Goal: Information Seeking & Learning: Find contact information

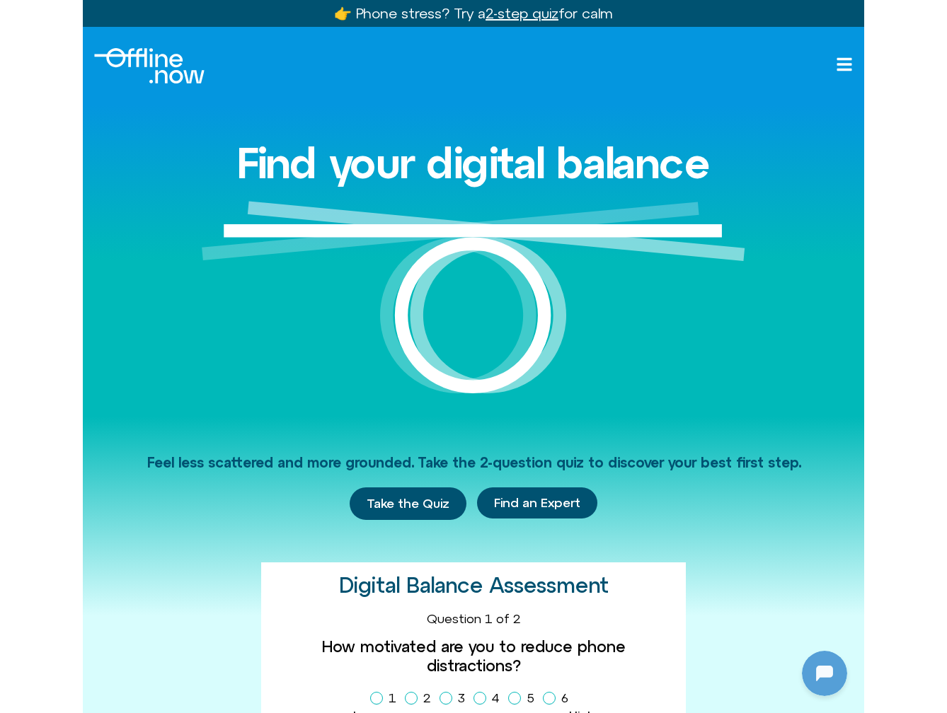
scroll to position [386, 0]
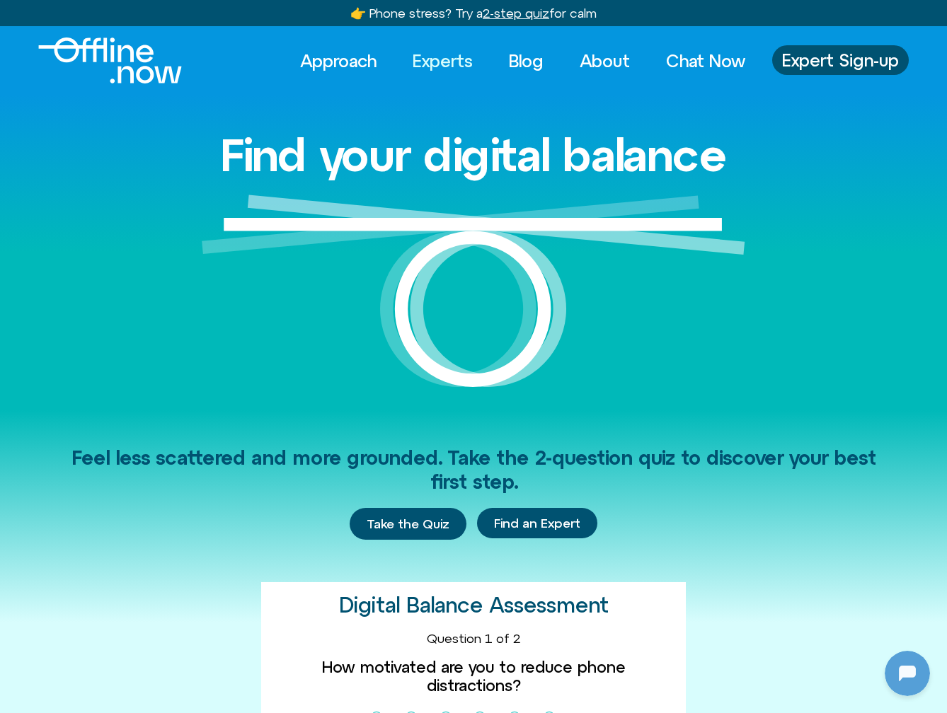
click at [456, 69] on link "Experts" at bounding box center [443, 60] width 86 height 31
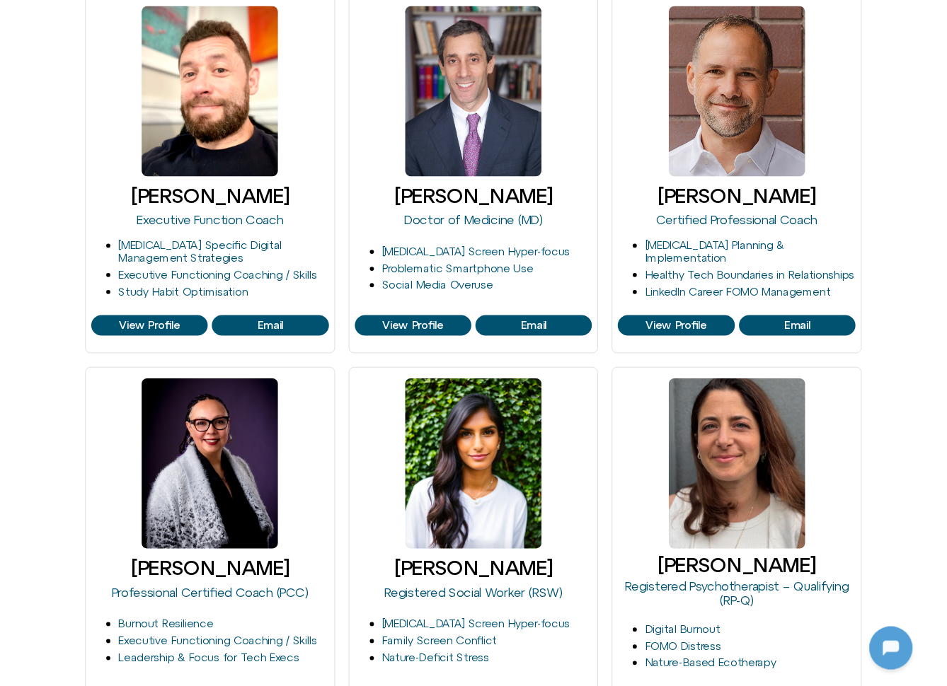
scroll to position [676, 0]
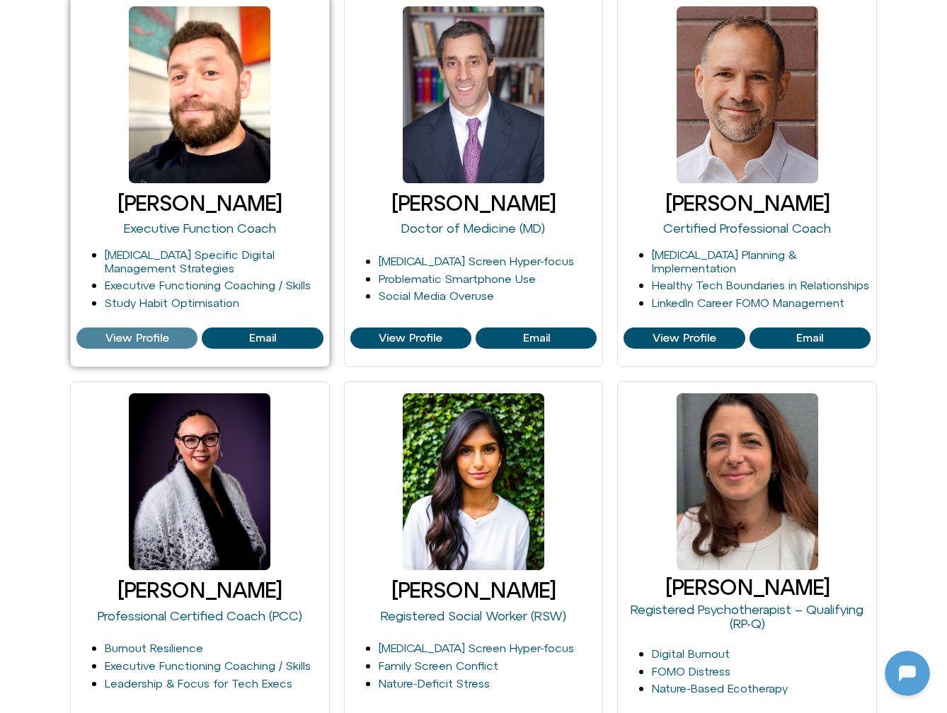
click at [149, 337] on span "View Profile" at bounding box center [137, 338] width 64 height 13
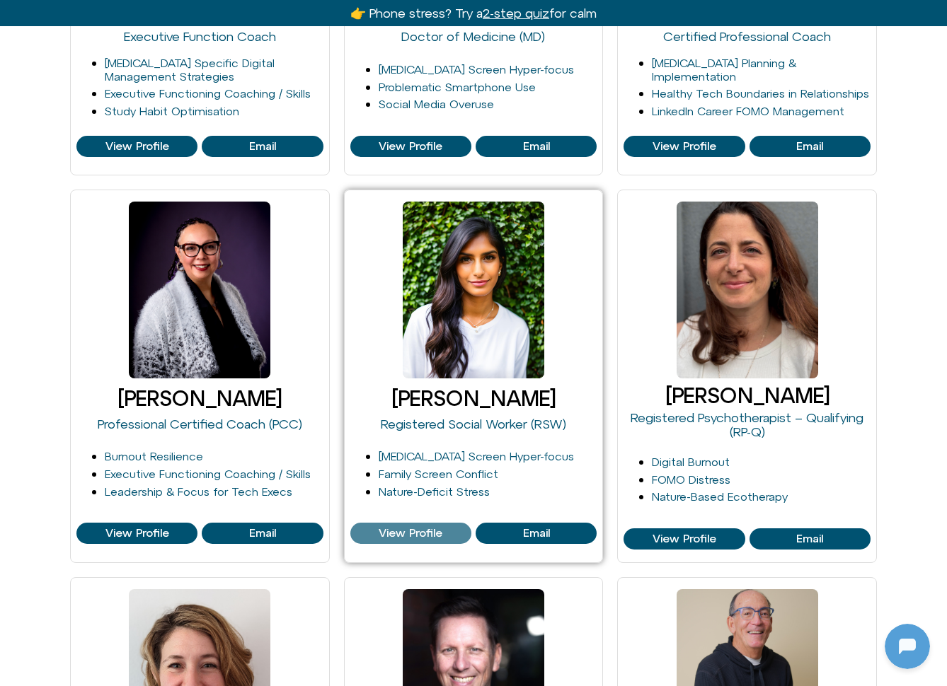
click at [401, 532] on span "View Profile" at bounding box center [411, 533] width 64 height 13
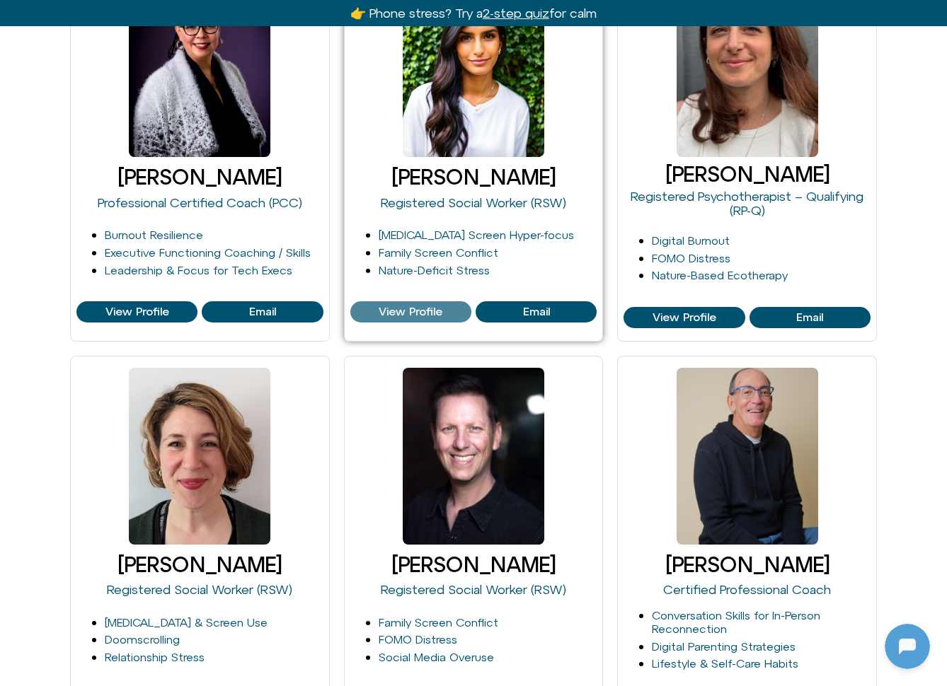
scroll to position [1289, 0]
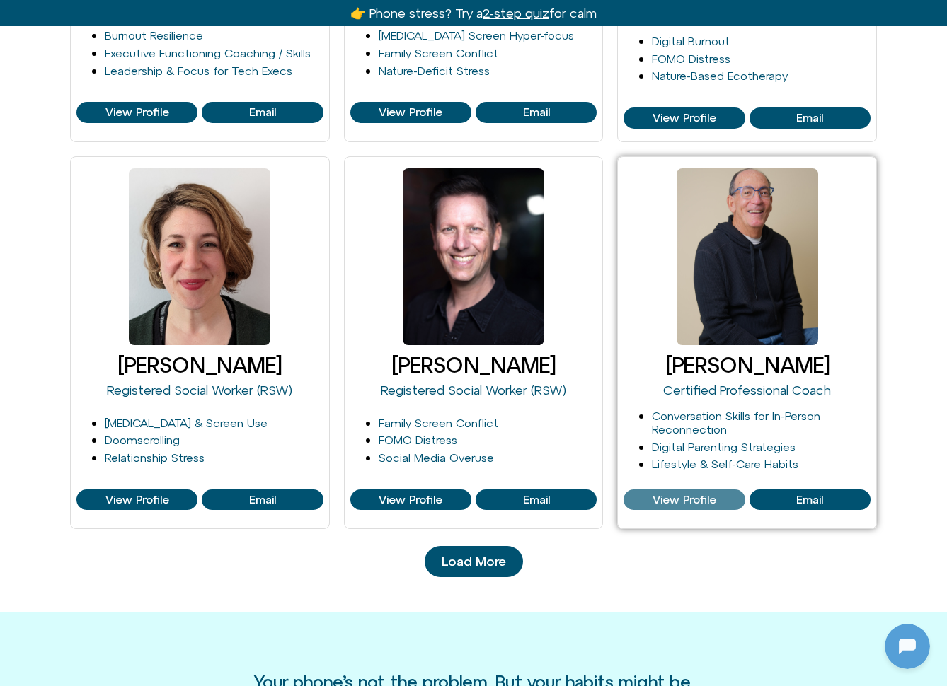
click at [669, 494] on span "View Profile" at bounding box center [684, 500] width 64 height 13
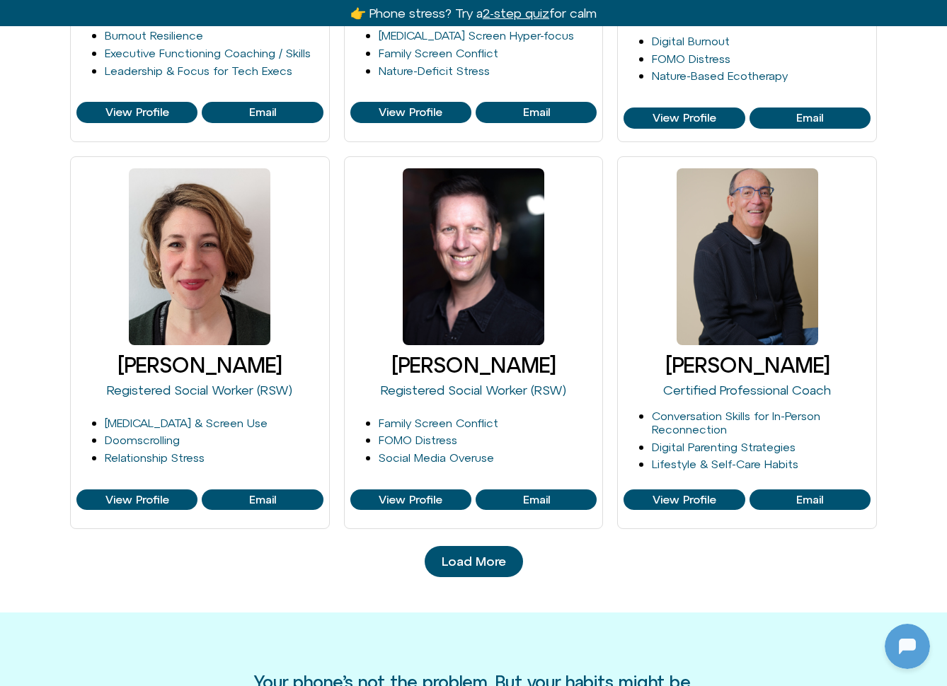
click at [486, 546] on link "Load More" at bounding box center [474, 561] width 98 height 31
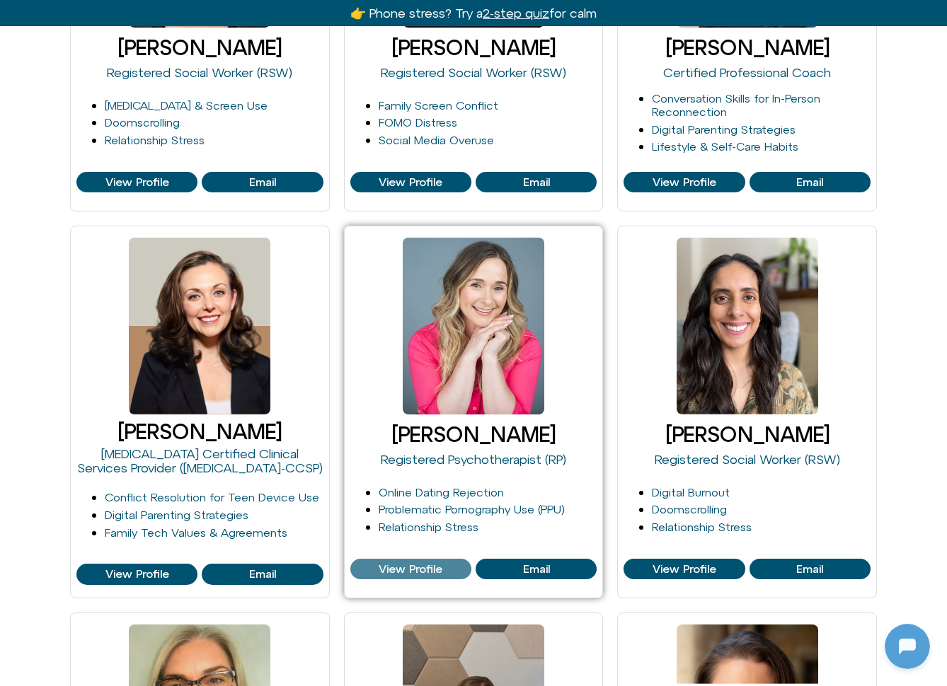
scroll to position [1621, 0]
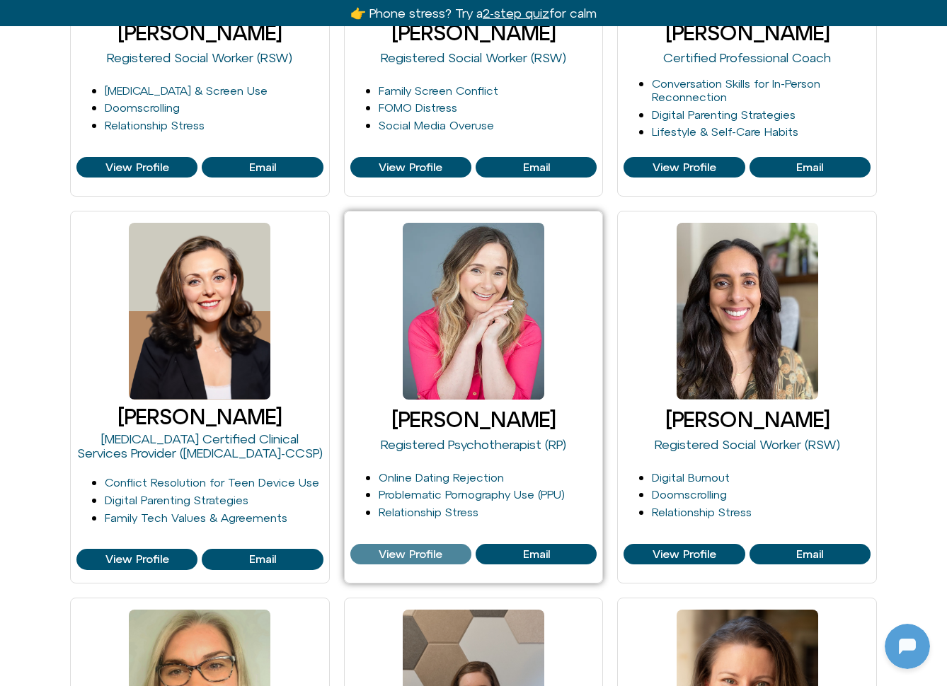
click at [422, 548] on span "View Profile" at bounding box center [411, 554] width 64 height 13
click at [403, 548] on span "View Profile" at bounding box center [411, 554] width 64 height 13
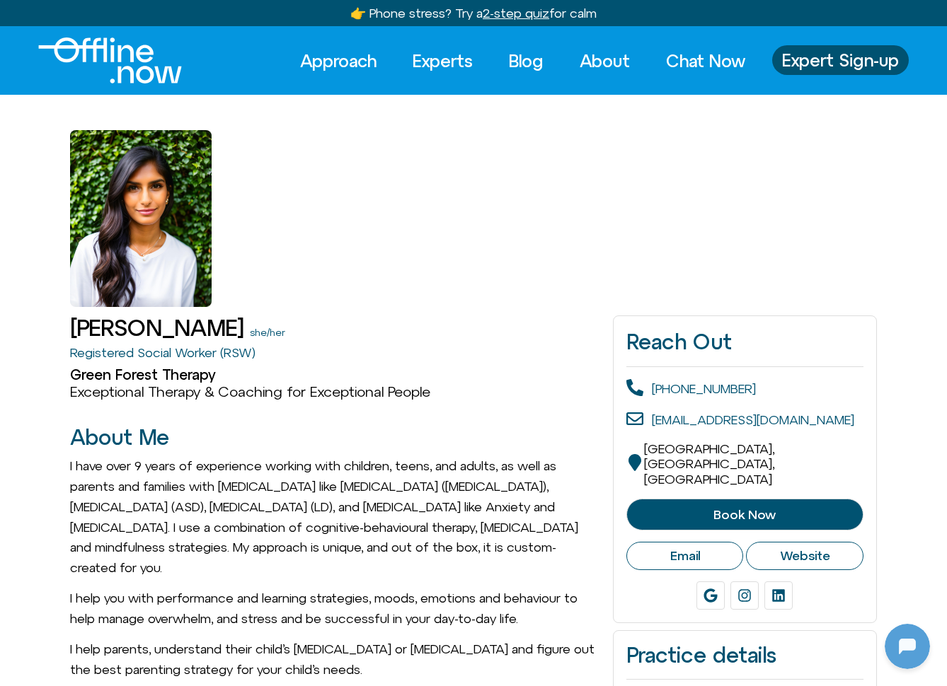
scroll to position [386, 0]
drag, startPoint x: 240, startPoint y: 324, endPoint x: 66, endPoint y: 337, distance: 174.5
copy h1 "[PERSON_NAME]"
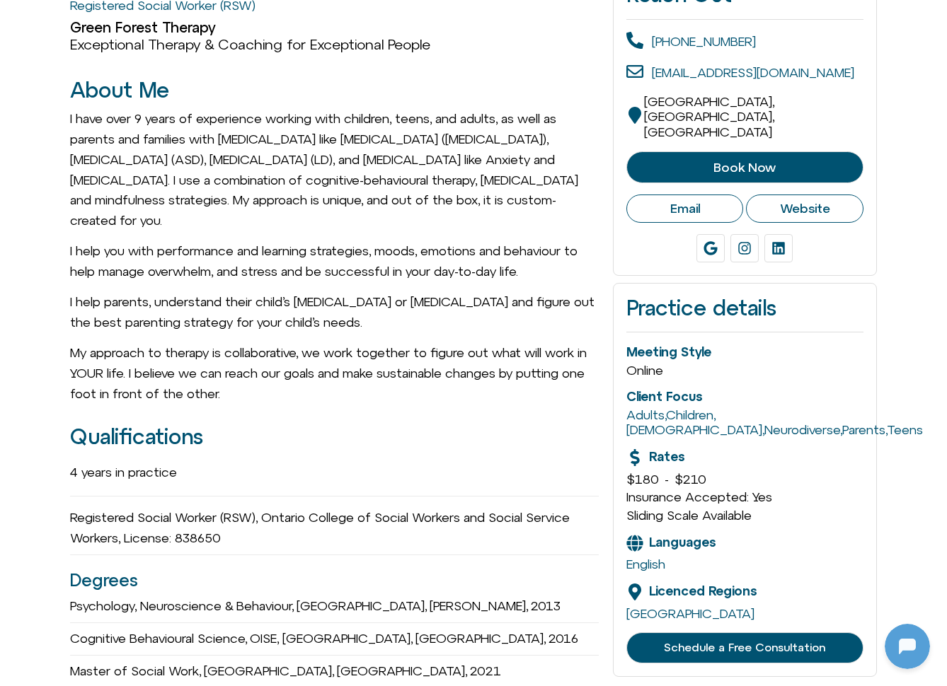
scroll to position [606, 0]
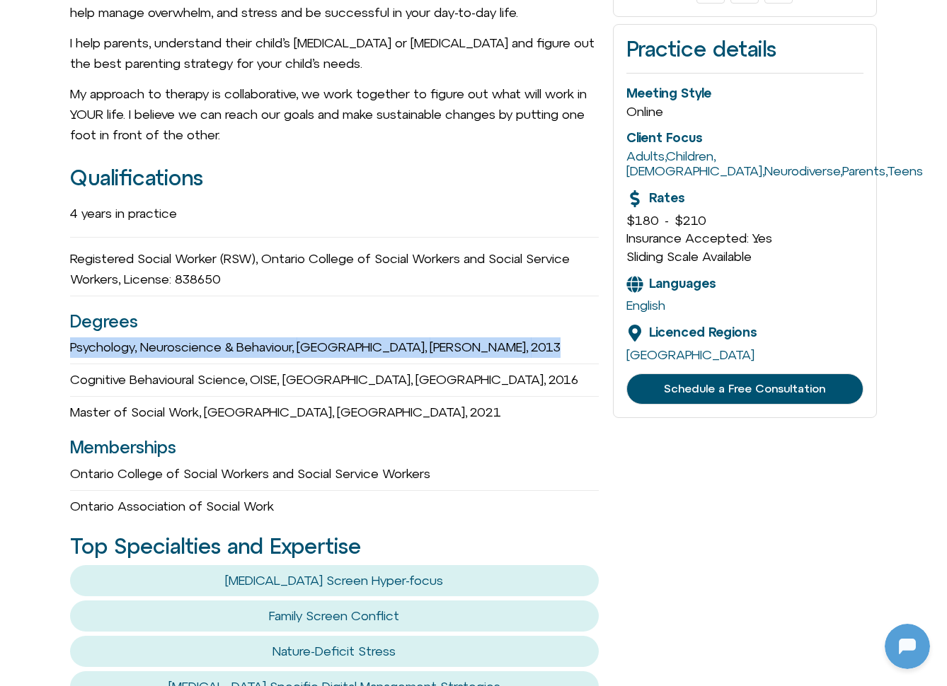
drag, startPoint x: 73, startPoint y: 338, endPoint x: 524, endPoint y: 343, distance: 450.8
click at [524, 343] on div "Psychology, Neuroscience & Behaviour, McMaster University, Hamilton, 2013" at bounding box center [334, 348] width 529 height 21
copy div "Psychology, Neuroscience & Behaviour, McMaster University, Hamilton, 2013"
drag, startPoint x: 71, startPoint y: 369, endPoint x: 411, endPoint y: 372, distance: 340.4
click at [411, 372] on div "Cognitive Behavioural Science, OISE, University of Toronto, Toronto, 2016" at bounding box center [334, 380] width 529 height 21
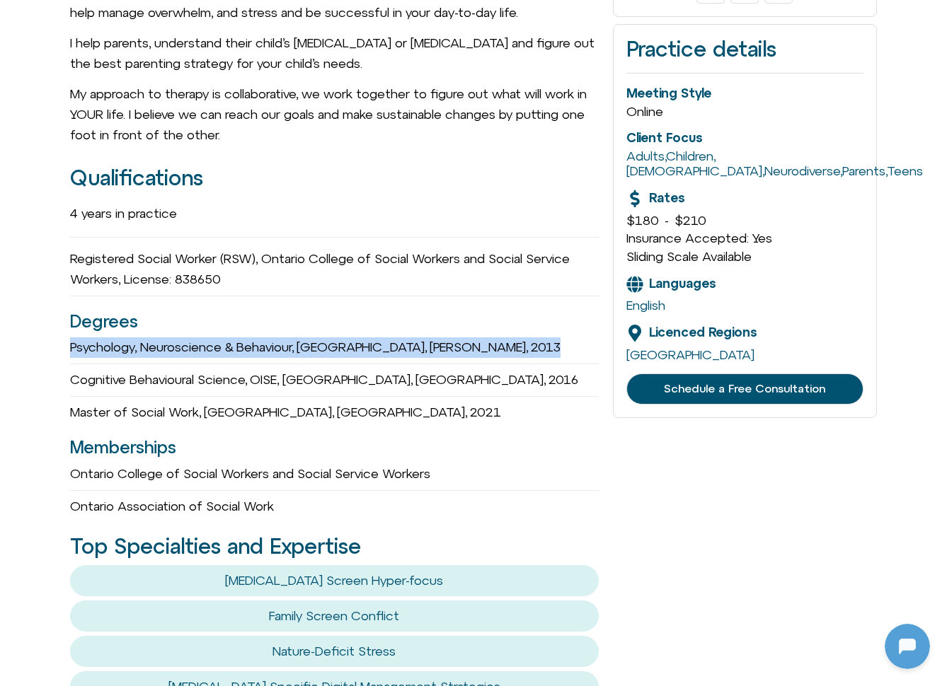
copy div "Cognitive Behavioural Science, OISE, University of Toronto"
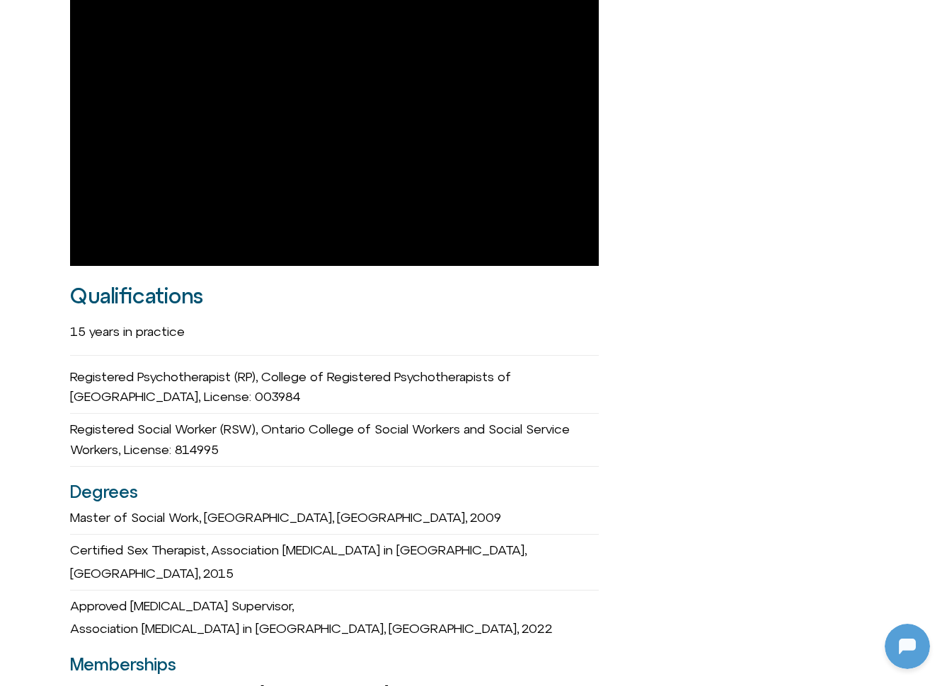
scroll to position [1226, 0]
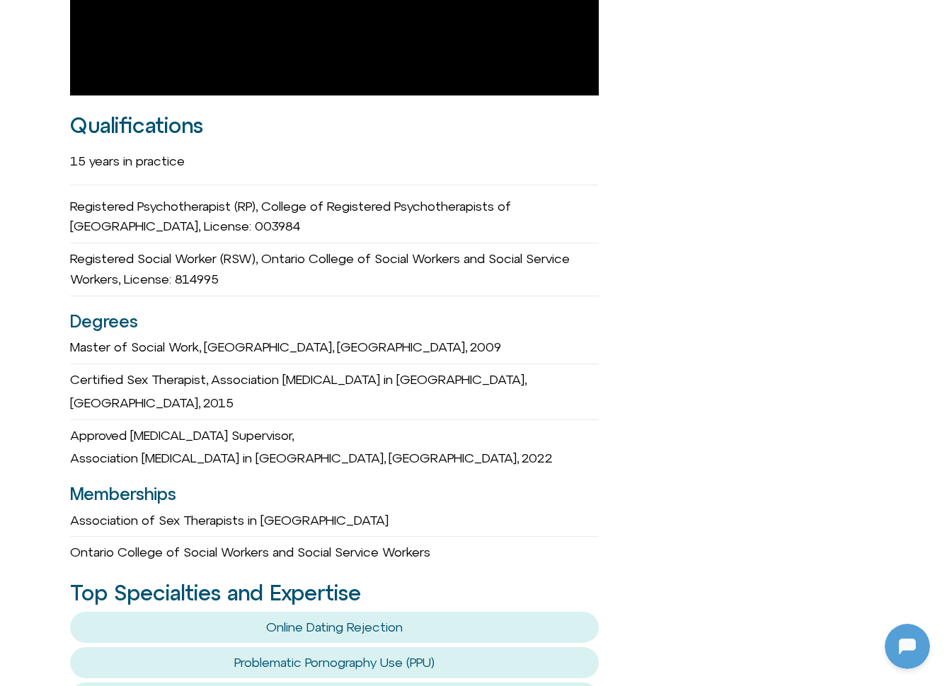
drag, startPoint x: 70, startPoint y: 326, endPoint x: 324, endPoint y: 332, distance: 254.1
click at [324, 338] on div "Master of Social Work, University of Toronto, Toronto, 2009" at bounding box center [334, 348] width 529 height 21
click at [323, 340] on span "University of Toronto," at bounding box center [269, 347] width 130 height 15
drag, startPoint x: 72, startPoint y: 359, endPoint x: 361, endPoint y: 359, distance: 288.7
click at [361, 370] on div "Certified Sex Therapist, Association Sex Therapy in Ontario, Toronto, 2015" at bounding box center [334, 392] width 529 height 44
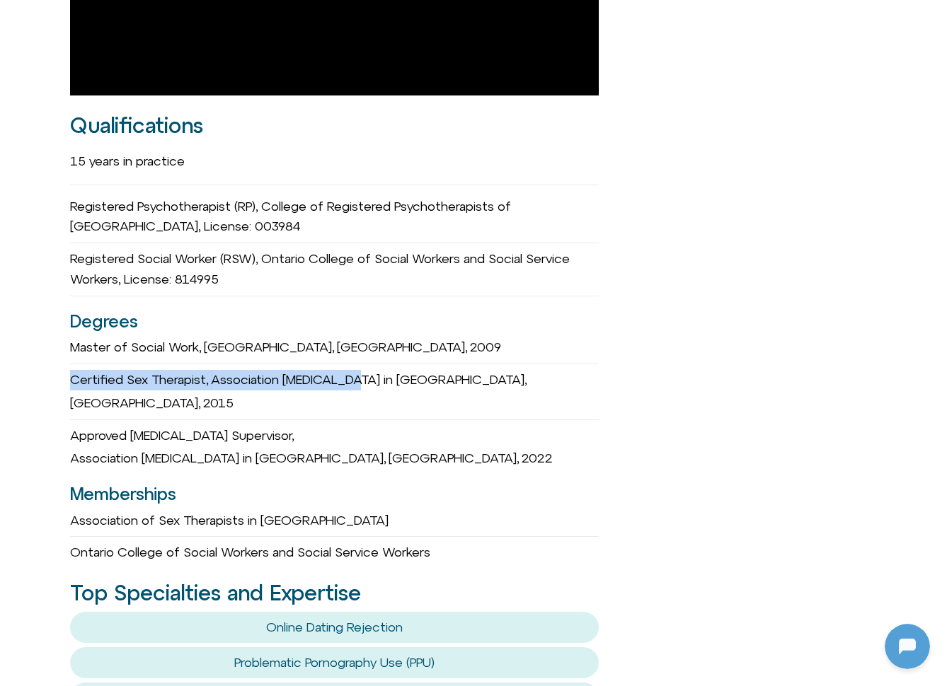
copy div "Certified Sex Therapist, Association Sex Therapy"
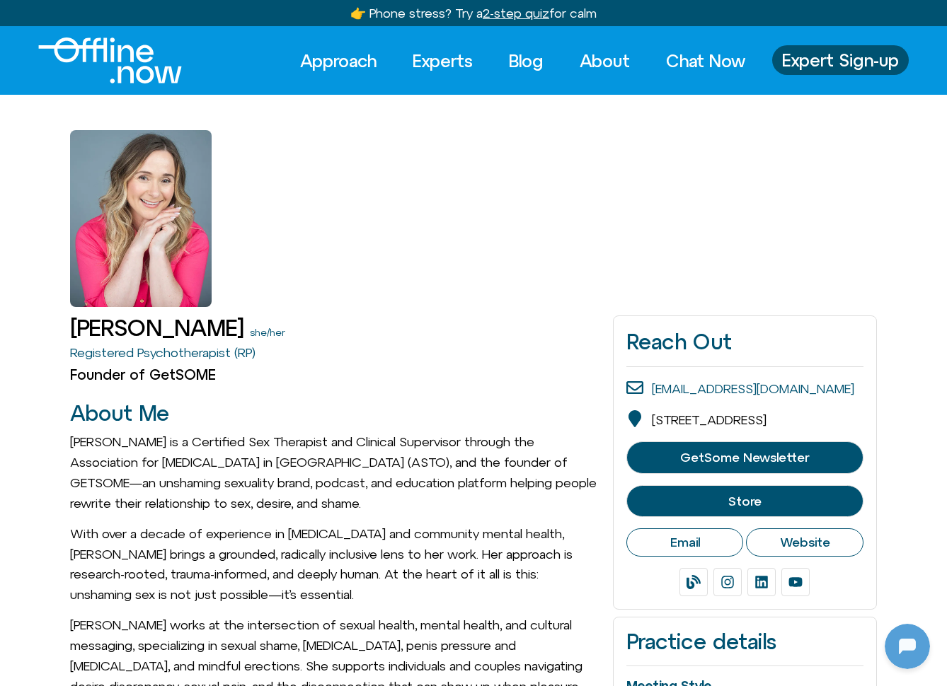
scroll to position [386, 0]
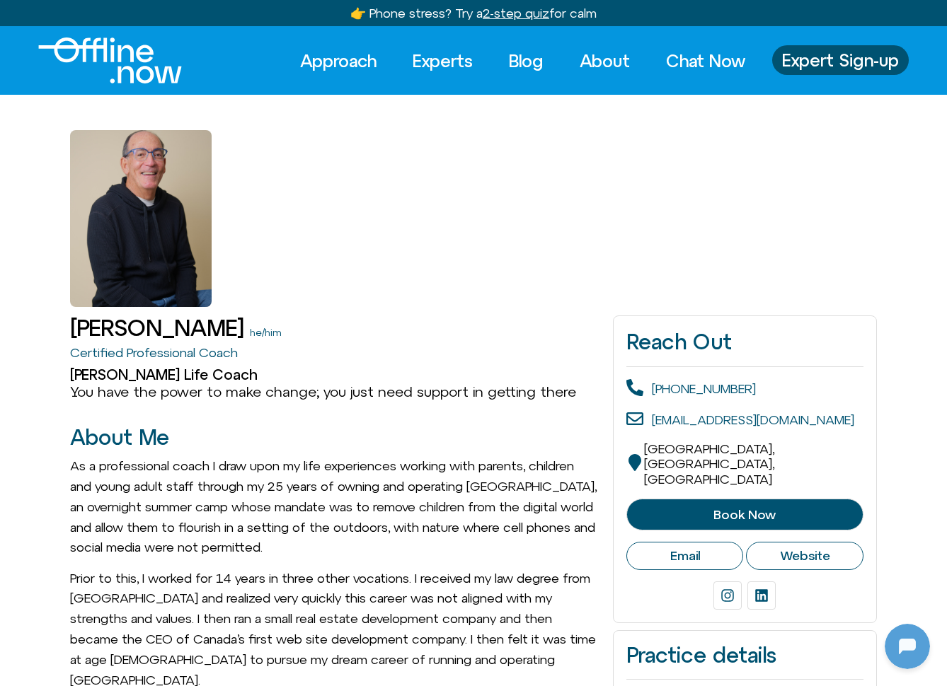
scroll to position [386, 0]
drag, startPoint x: 793, startPoint y: 413, endPoint x: 693, endPoint y: 422, distance: 99.5
click at [693, 422] on div "[EMAIL_ADDRESS][DOMAIN_NAME]" at bounding box center [744, 420] width 237 height 20
copy link "[DOMAIN_NAME]"
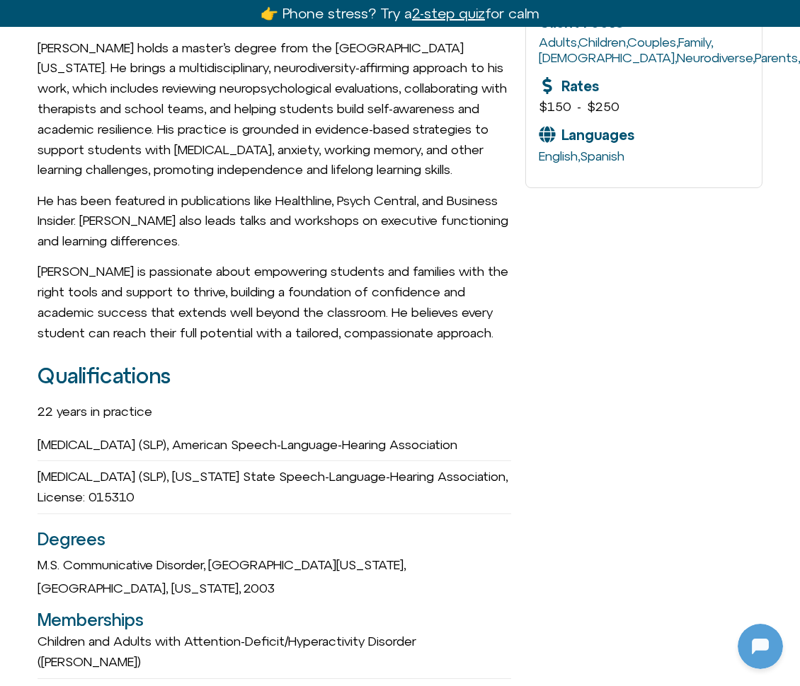
scroll to position [801, 0]
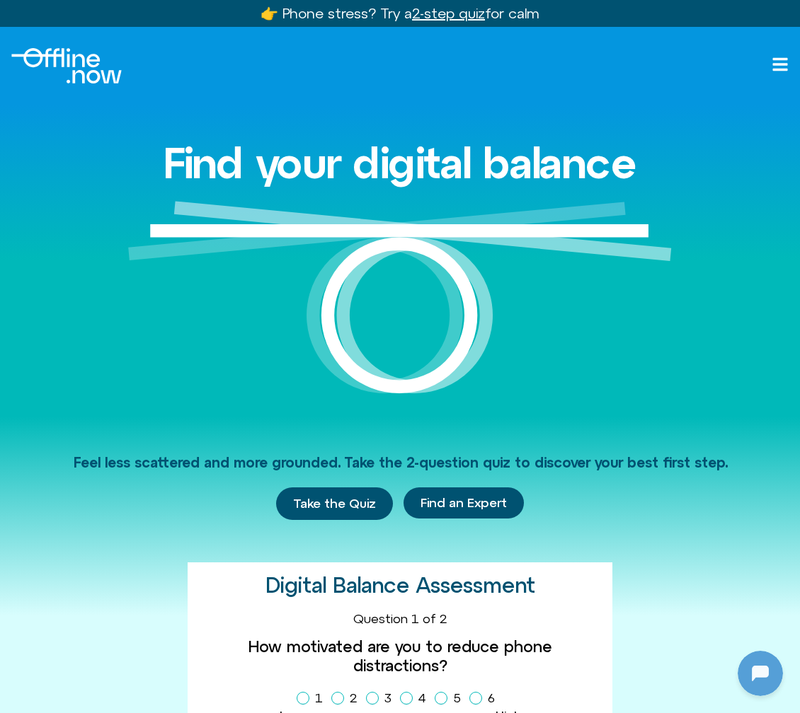
scroll to position [386, 0]
